Goal: Task Accomplishment & Management: Manage account settings

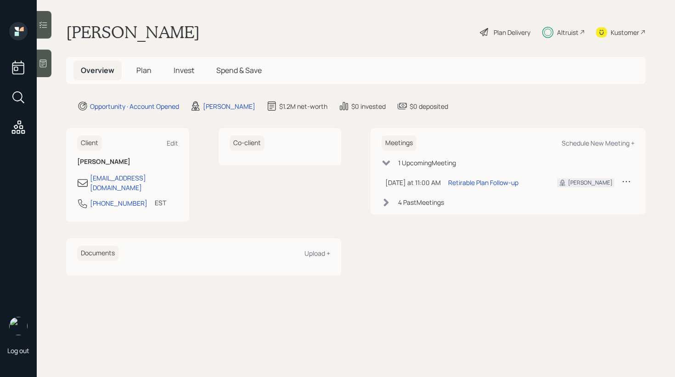
click at [188, 70] on span "Invest" at bounding box center [183, 70] width 21 height 10
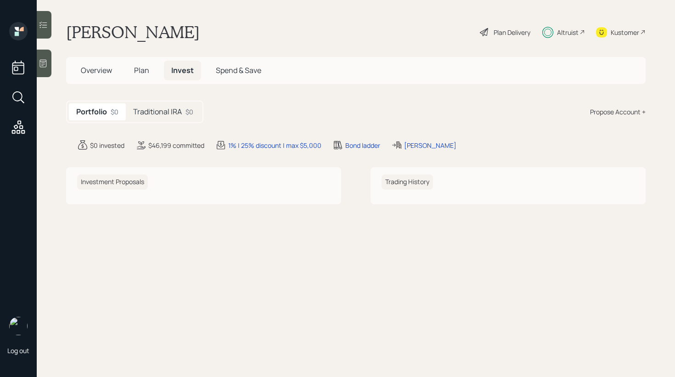
click at [179, 107] on h5 "Traditional IRA" at bounding box center [157, 111] width 49 height 9
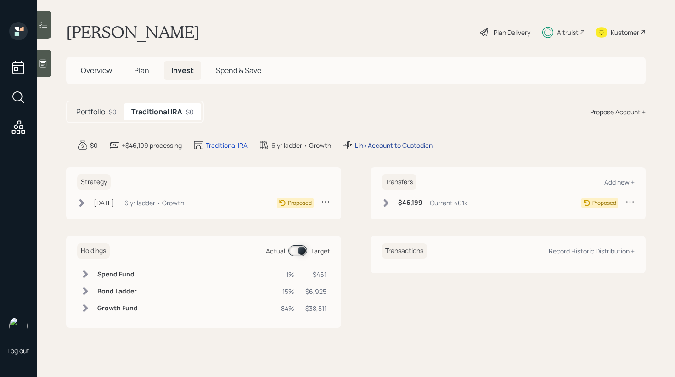
click at [395, 147] on div "Link Account to Custodian" at bounding box center [394, 145] width 78 height 10
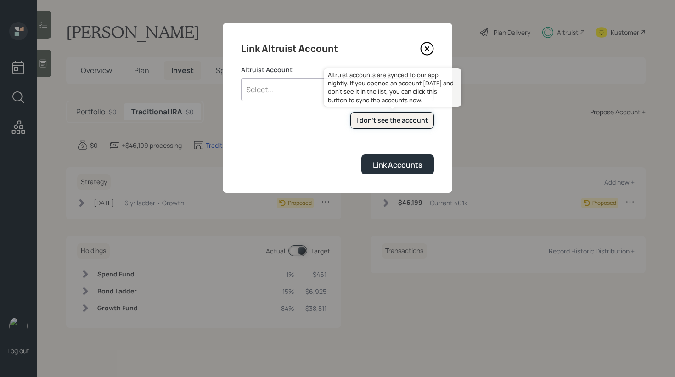
click at [376, 118] on div "I don't see the account" at bounding box center [392, 120] width 72 height 9
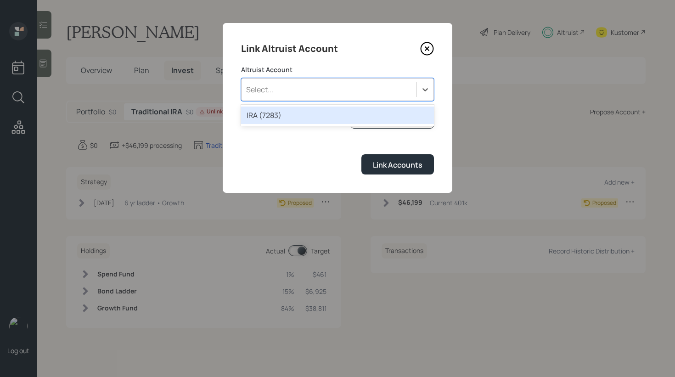
click at [297, 90] on div "Select..." at bounding box center [328, 90] width 175 height 16
click at [286, 113] on div "IRA (7283)" at bounding box center [337, 114] width 193 height 17
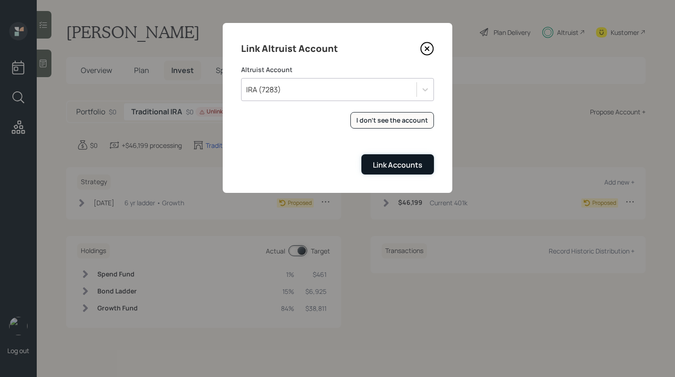
click at [401, 170] on button "Link Accounts" at bounding box center [397, 164] width 73 height 20
